Goal: Check status

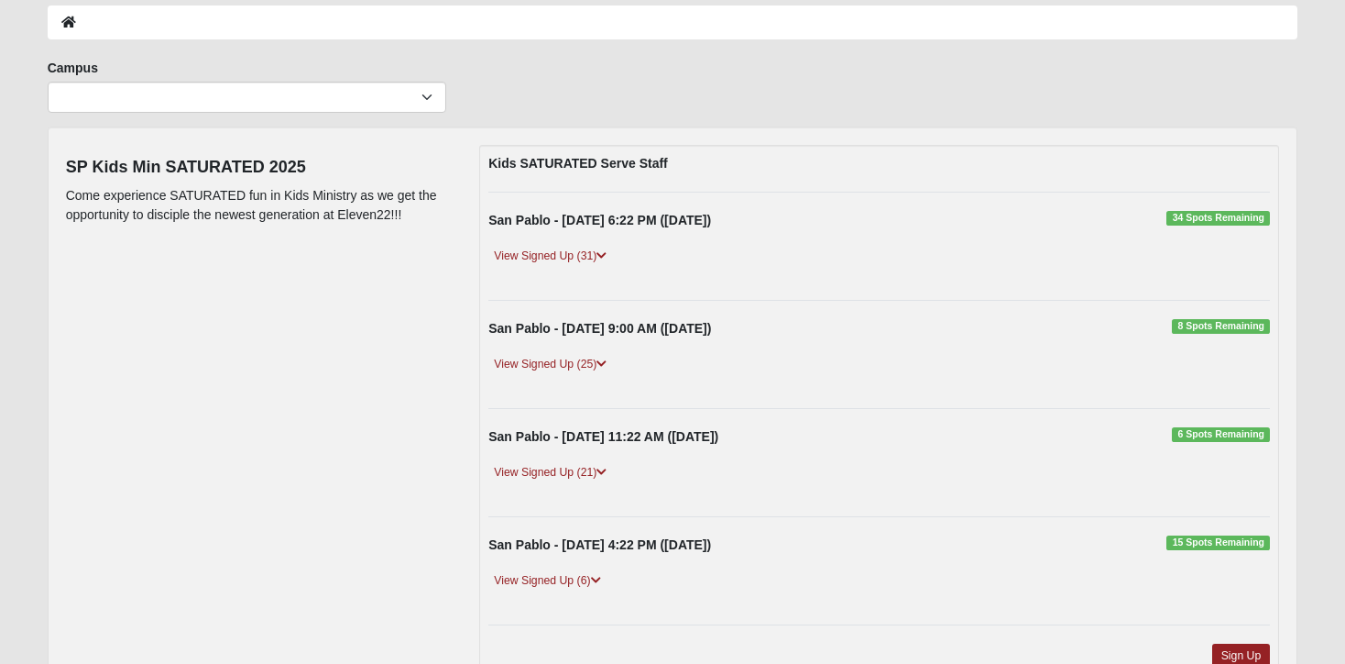
scroll to position [95, 0]
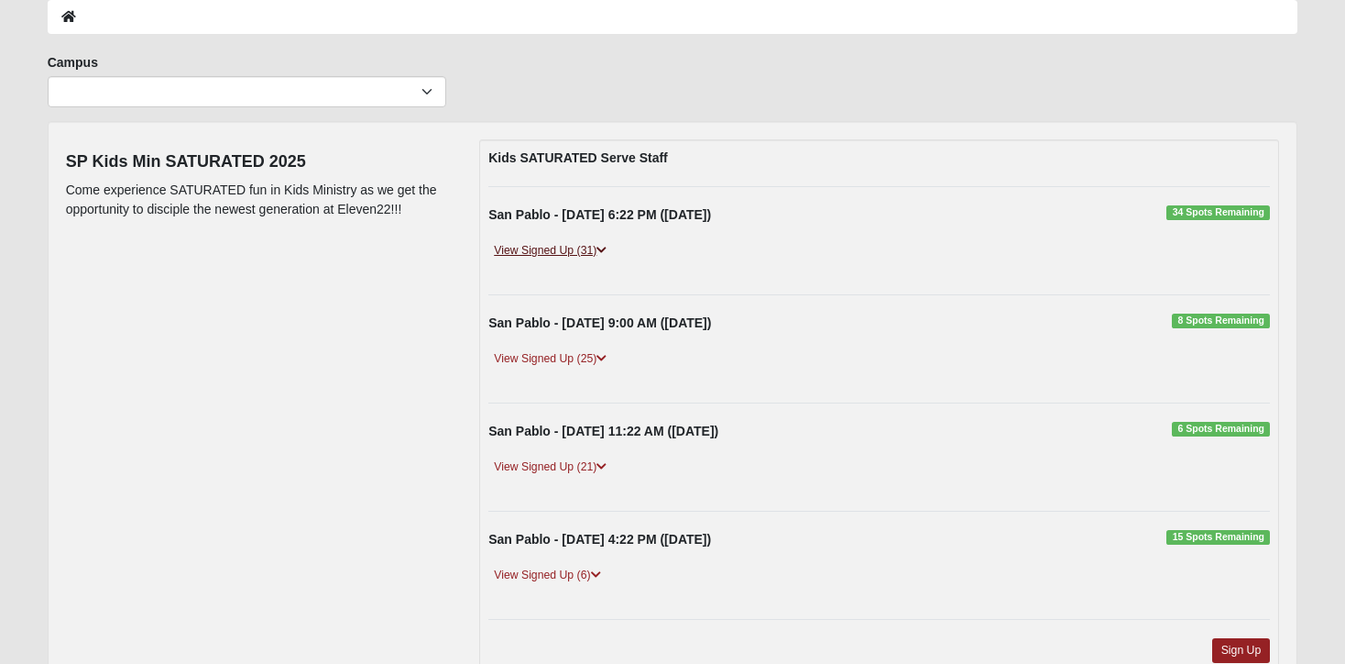
click at [603, 245] on icon at bounding box center [602, 250] width 10 height 11
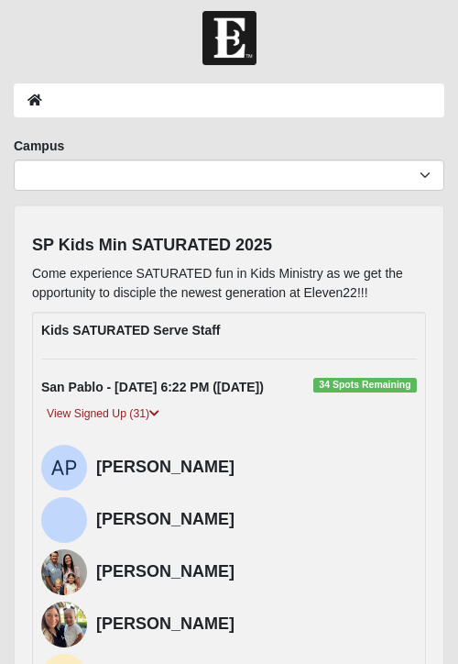
scroll to position [0, 0]
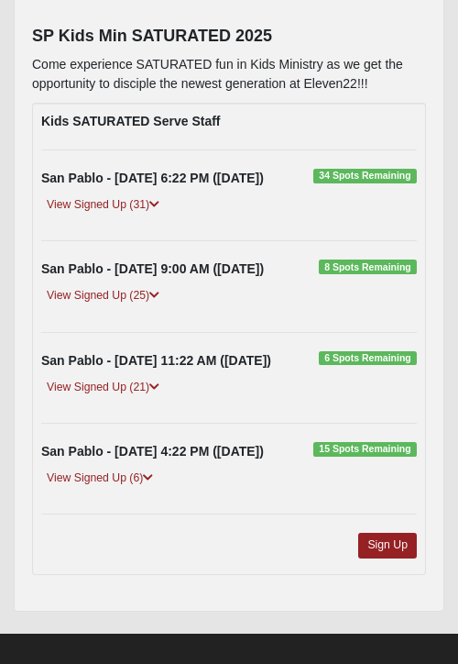
scroll to position [237, 0]
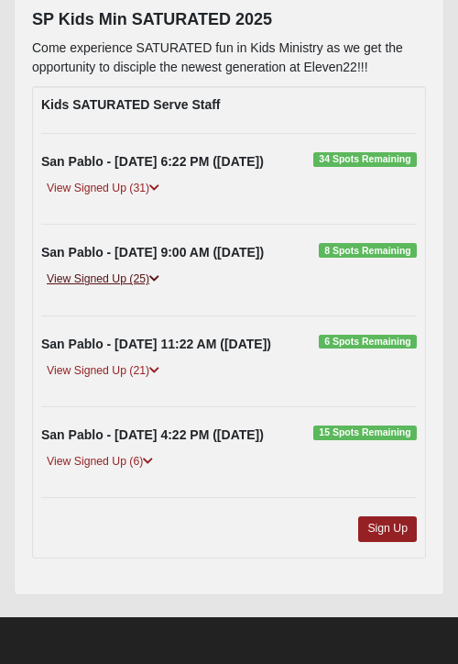
click at [154, 280] on icon at bounding box center [154, 278] width 10 height 11
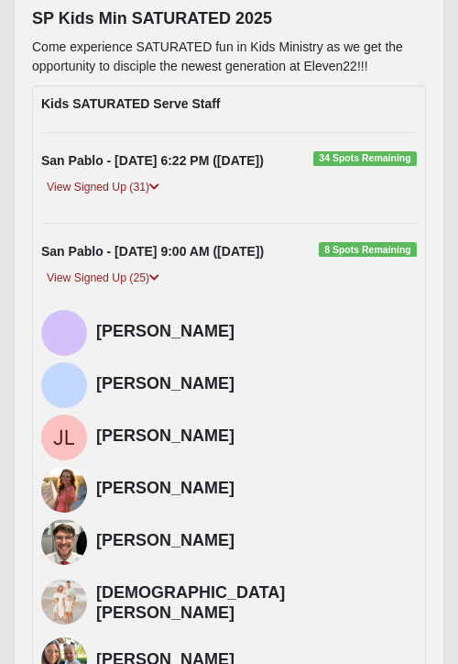
scroll to position [259, 0]
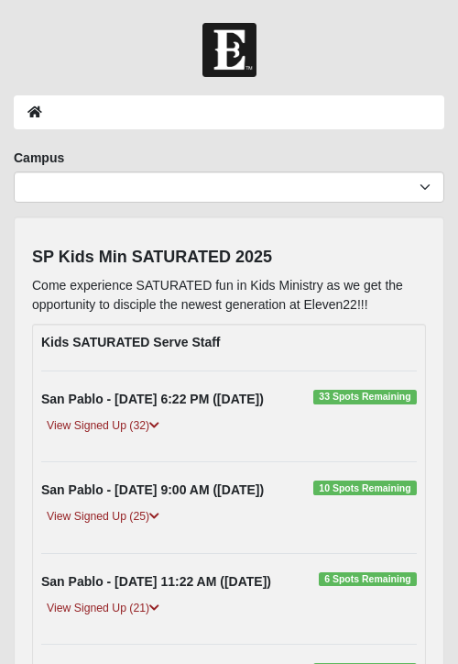
scroll to position [237, 0]
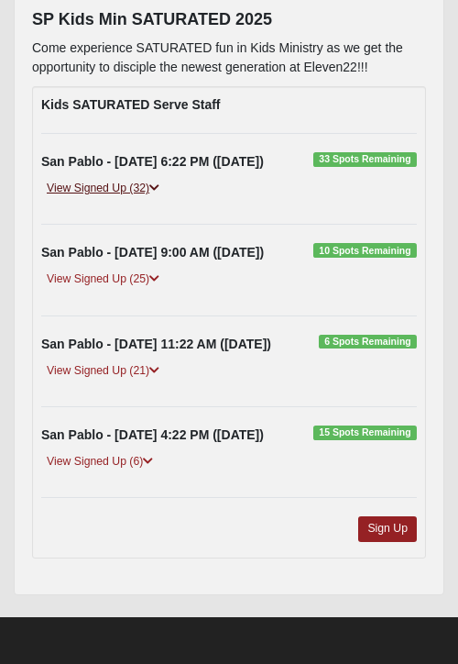
click at [120, 187] on link "View Signed Up (32)" at bounding box center [103, 188] width 124 height 19
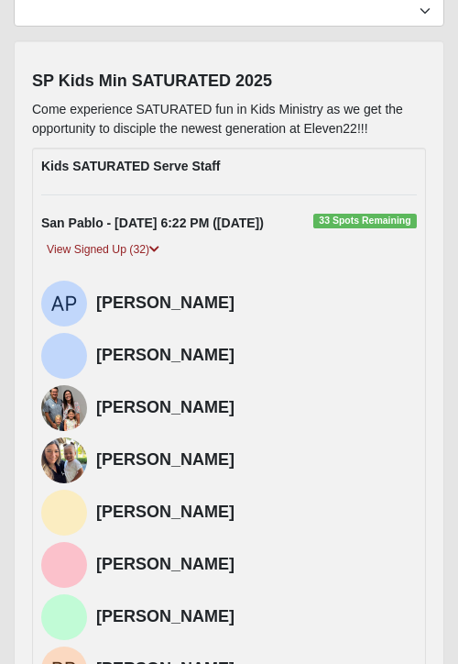
scroll to position [172, 0]
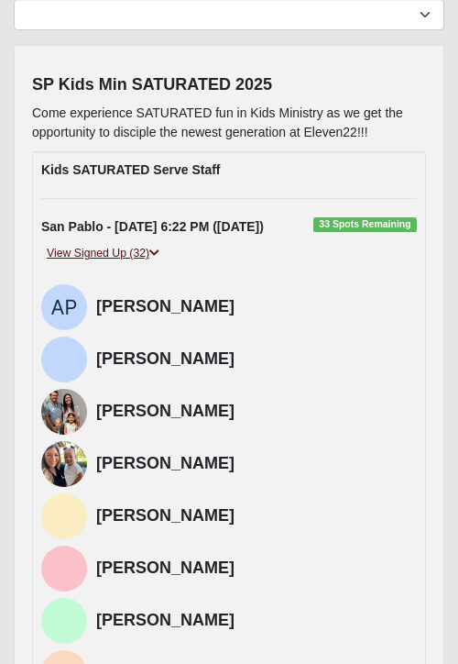
click at [158, 250] on icon at bounding box center [154, 252] width 10 height 11
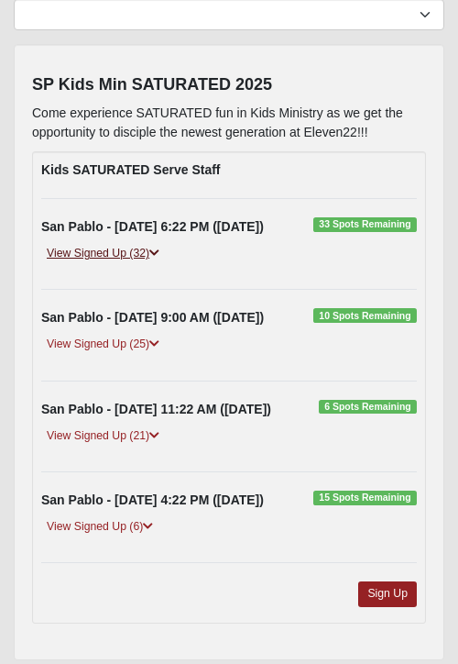
scroll to position [237, 0]
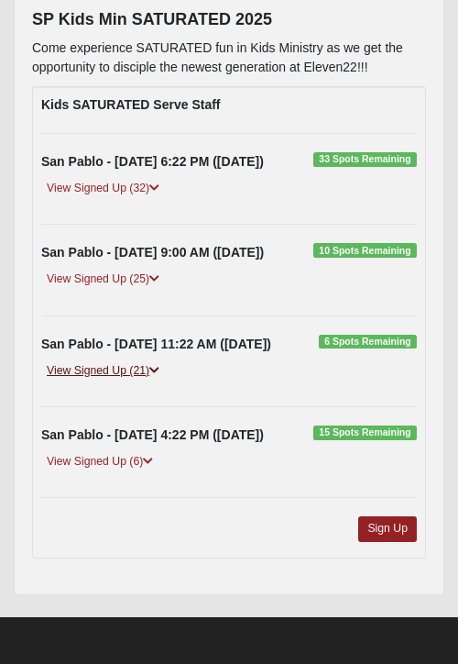
click at [154, 368] on icon at bounding box center [154, 370] width 10 height 11
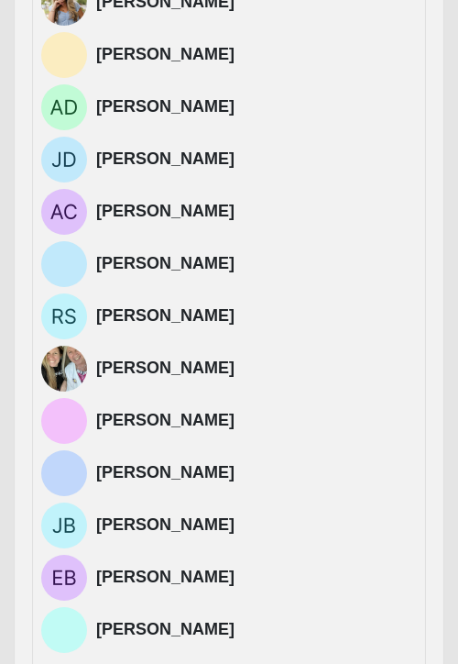
scroll to position [1076, 0]
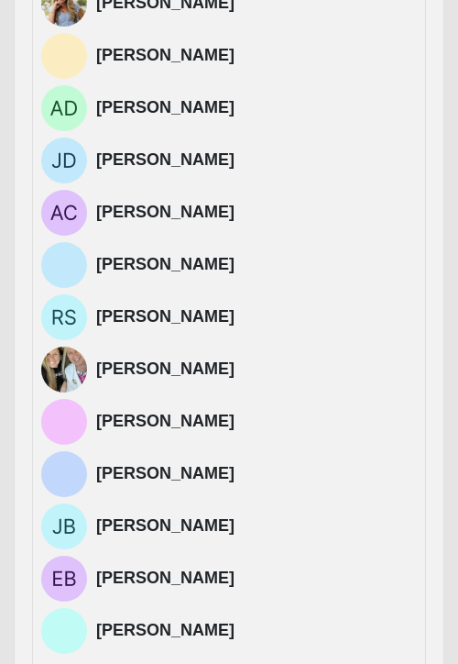
click at [173, 632] on h4 "[PERSON_NAME]" at bounding box center [256, 630] width 321 height 20
drag, startPoint x: 195, startPoint y: 628, endPoint x: 96, endPoint y: 631, distance: 99.0
click at [96, 631] on h4 "[PERSON_NAME]" at bounding box center [256, 630] width 321 height 20
copy h4 "[PERSON_NAME]"
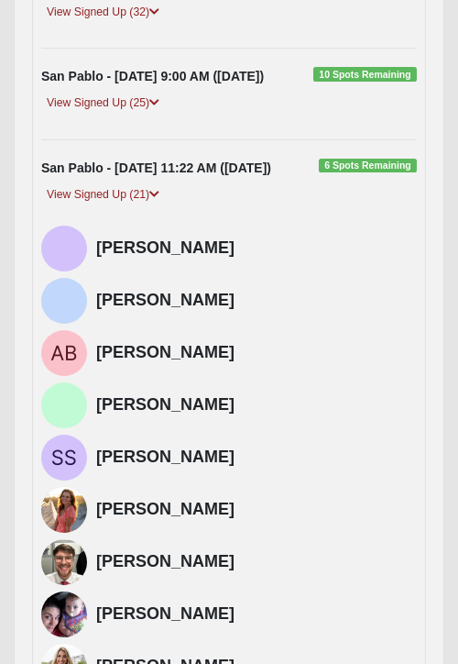
scroll to position [417, 0]
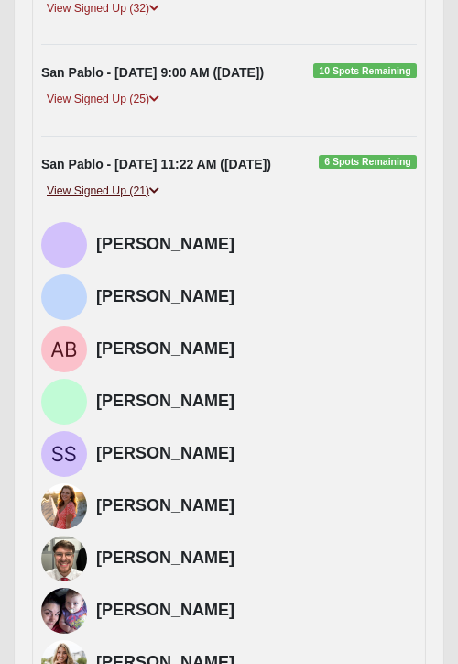
click at [156, 189] on icon at bounding box center [154, 190] width 10 height 11
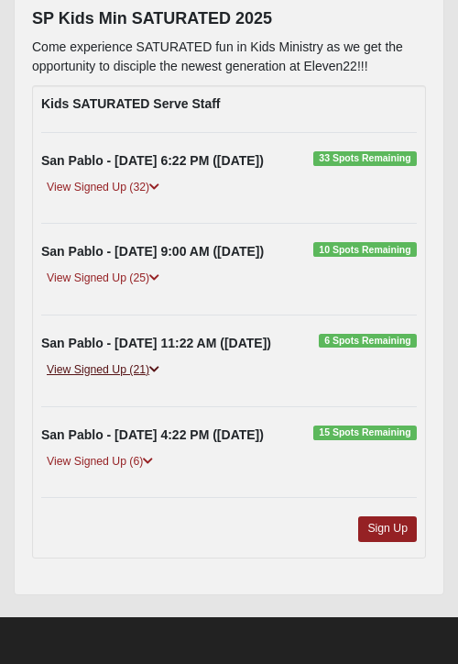
scroll to position [237, 0]
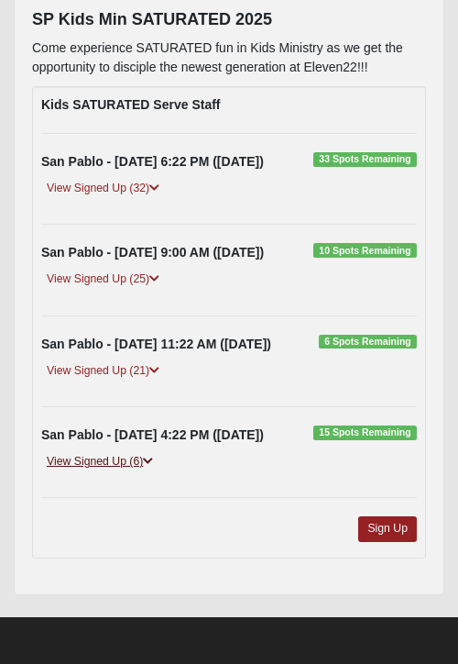
click at [153, 462] on icon at bounding box center [148, 460] width 10 height 11
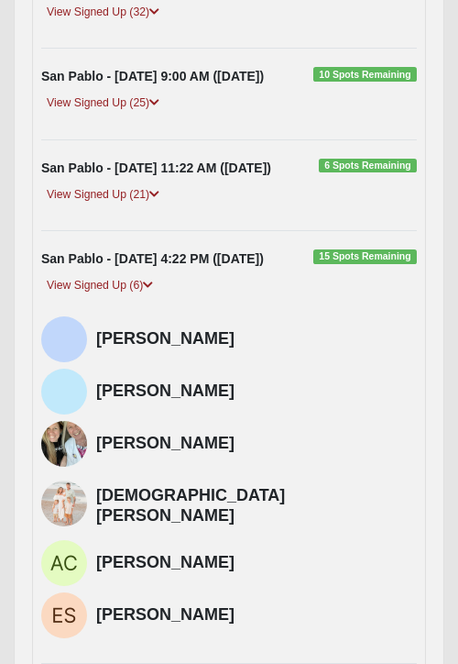
scroll to position [411, 0]
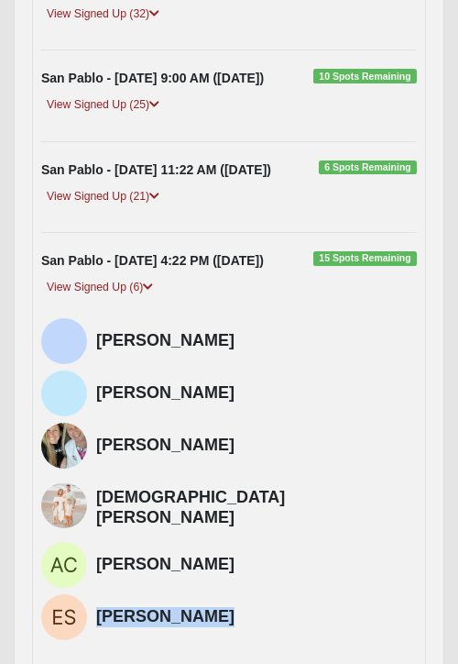
drag, startPoint x: 209, startPoint y: 602, endPoint x: 96, endPoint y: 603, distance: 112.7
click at [96, 607] on h4 "[PERSON_NAME]" at bounding box center [256, 617] width 321 height 20
copy h4 "[PERSON_NAME]"
